Goal: Information Seeking & Learning: Find specific fact

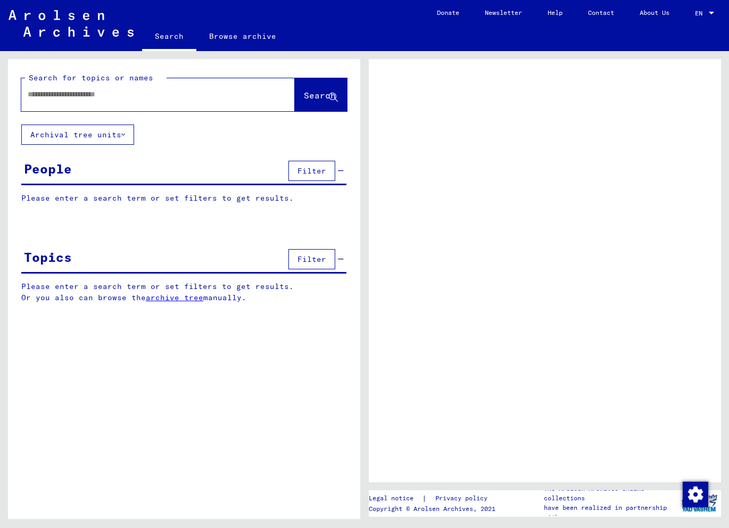
click at [140, 96] on input "text" at bounding box center [149, 94] width 242 height 11
type input "******"
click at [304, 98] on span "Search" at bounding box center [320, 95] width 32 height 11
click at [304, 97] on span "Search" at bounding box center [320, 95] width 32 height 11
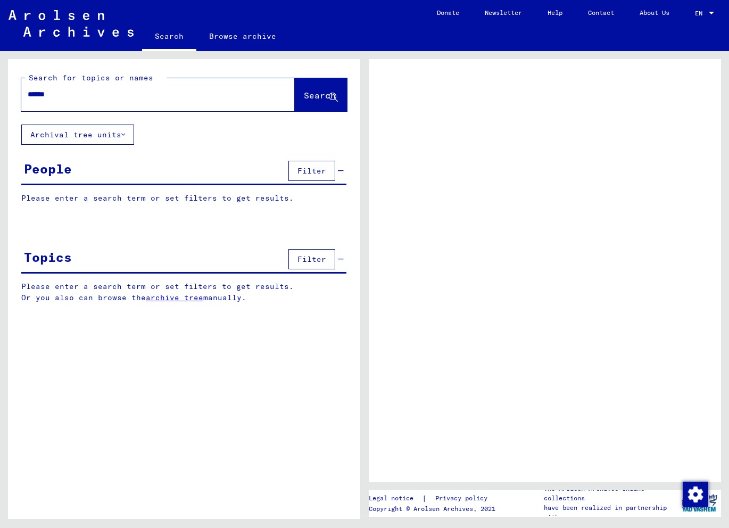
click at [411, 177] on div at bounding box center [545, 270] width 352 height 423
click at [93, 198] on p "Please enter a search term or set filters to get results." at bounding box center [183, 198] width 325 height 11
click at [317, 171] on span "Filter" at bounding box center [311, 171] width 29 height 10
click at [342, 168] on icon at bounding box center [341, 170] width 6 height 7
click at [314, 170] on span "Filter" at bounding box center [311, 171] width 29 height 10
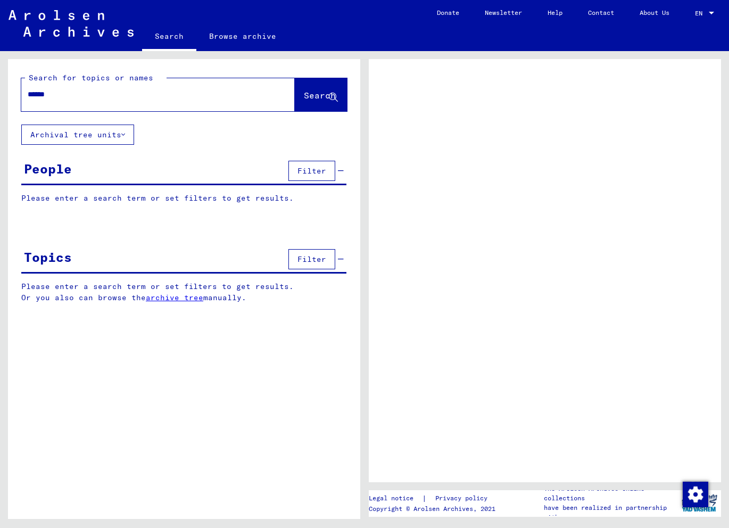
click at [314, 170] on span "Filter" at bounding box center [311, 171] width 29 height 10
click at [494, 179] on div at bounding box center [545, 270] width 352 height 423
click at [218, 96] on input "******" at bounding box center [149, 94] width 242 height 11
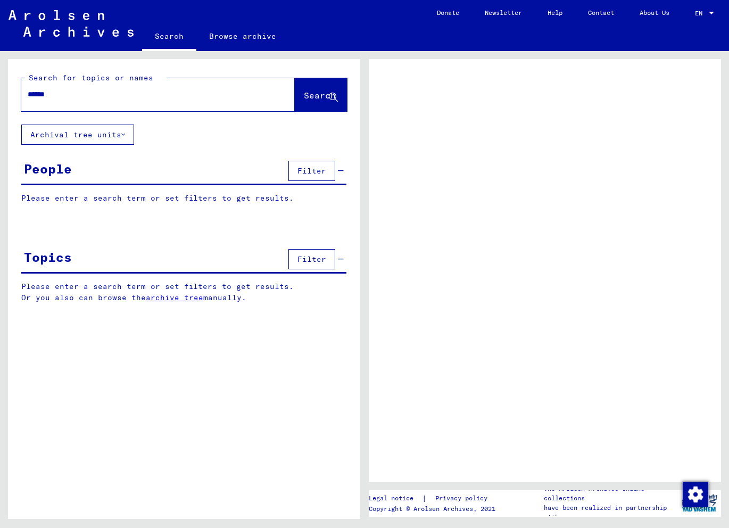
click at [305, 94] on span "Search" at bounding box center [320, 95] width 32 height 11
